Goal: Information Seeking & Learning: Learn about a topic

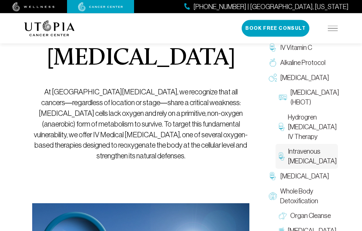
scroll to position [96, 0]
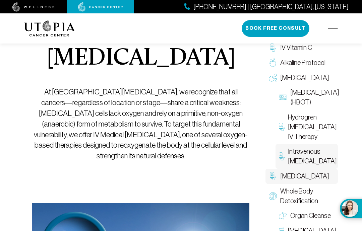
click at [307, 184] on link "[MEDICAL_DATA]" at bounding box center [301, 176] width 72 height 15
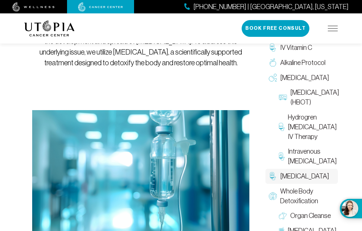
scroll to position [137, 0]
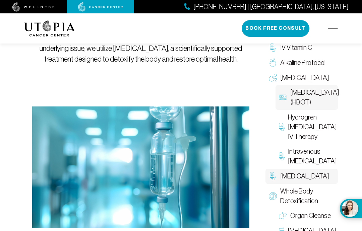
click at [307, 106] on span "[MEDICAL_DATA] (HBOT)" at bounding box center [314, 97] width 49 height 19
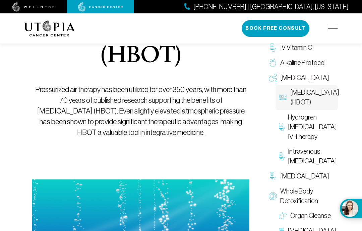
click at [306, 98] on span "[MEDICAL_DATA] (HBOT)" at bounding box center [314, 97] width 49 height 19
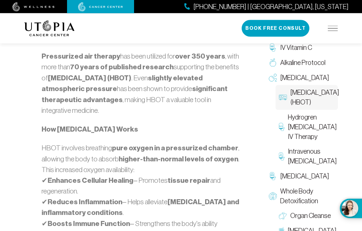
scroll to position [422, 0]
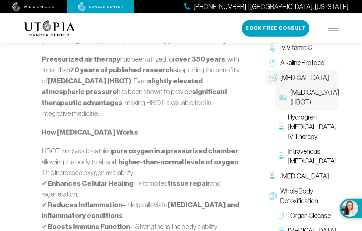
click at [311, 77] on span "[MEDICAL_DATA]" at bounding box center [304, 78] width 49 height 10
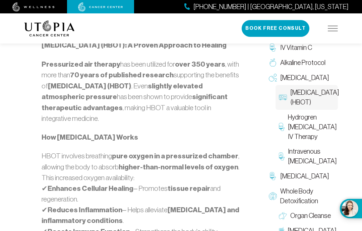
scroll to position [422, 0]
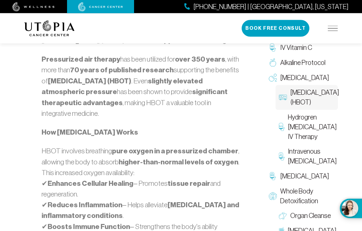
scroll to position [137, 0]
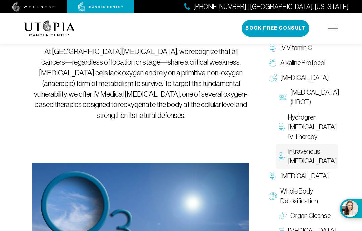
scroll to position [123, 0]
